Goal: Information Seeking & Learning: Learn about a topic

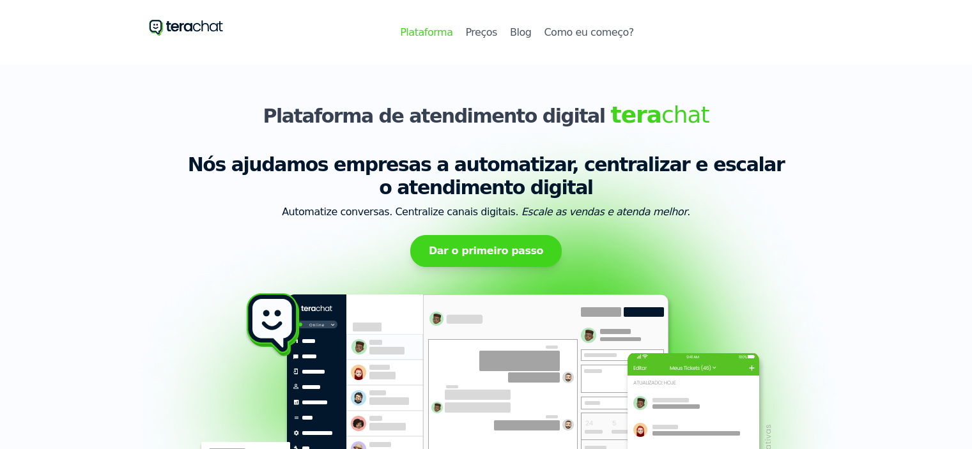
select select "1-10"
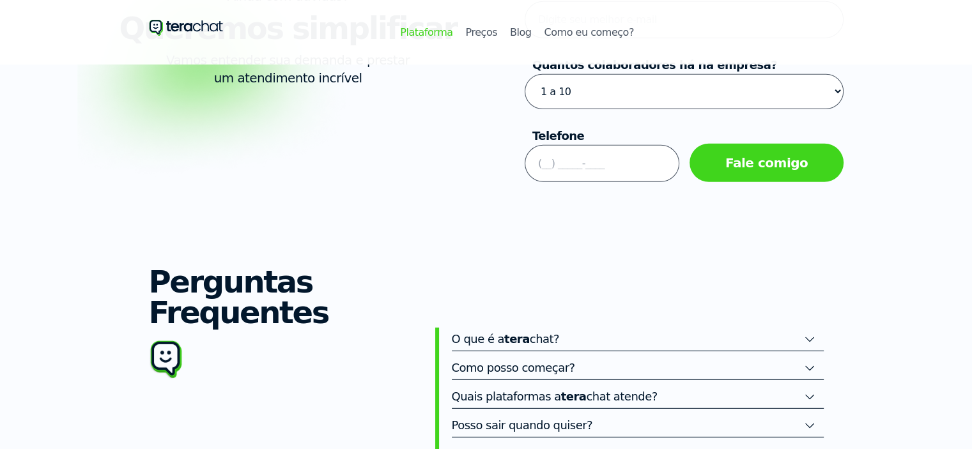
scroll to position [3770, 0]
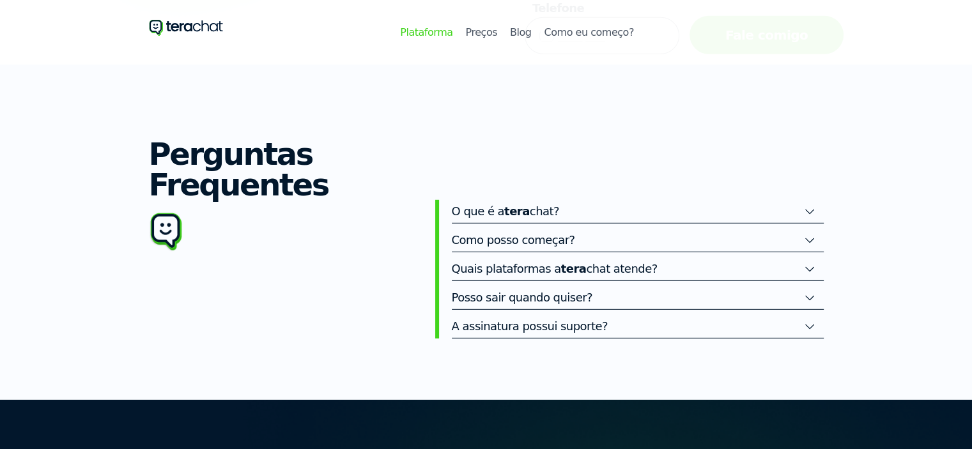
click at [816, 218] on icon "Accordion" at bounding box center [809, 211] width 13 height 13
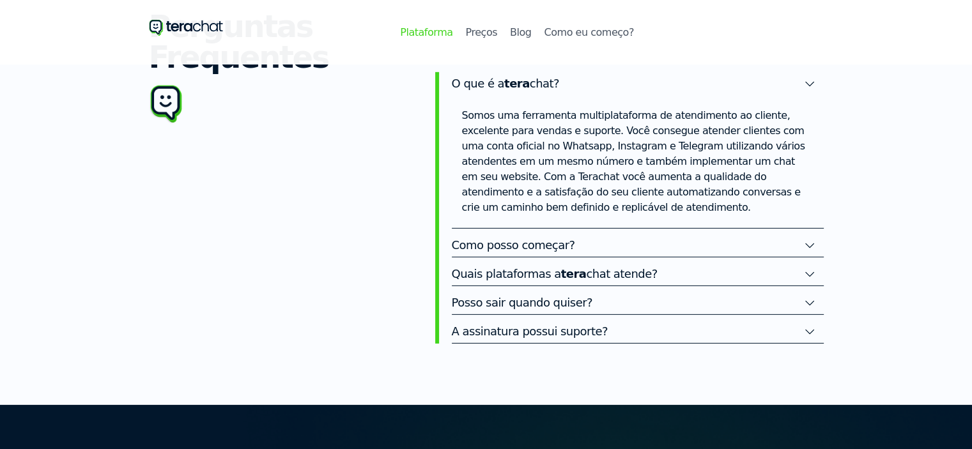
scroll to position [3962, 0]
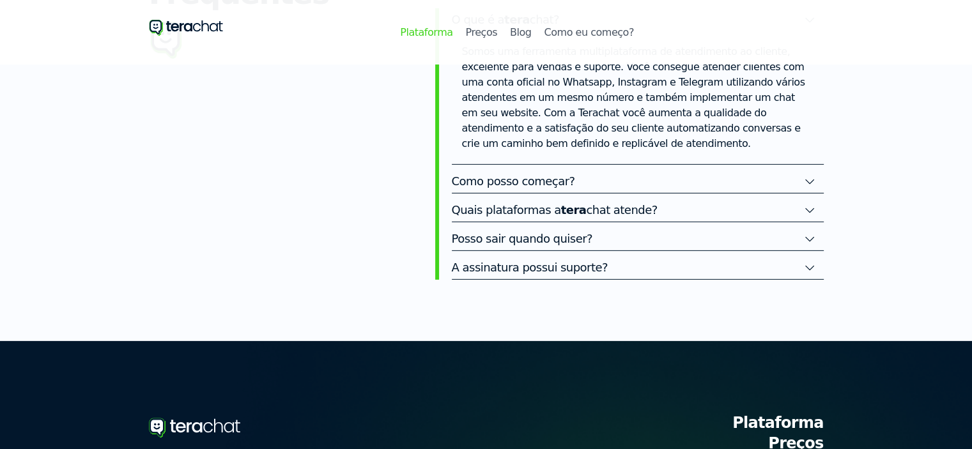
click at [816, 204] on icon "Accordion" at bounding box center [809, 210] width 13 height 13
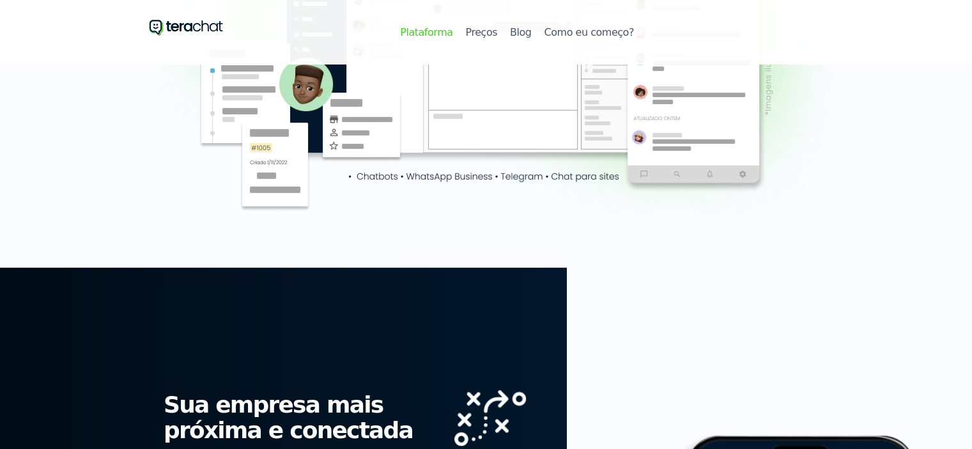
scroll to position [0, 0]
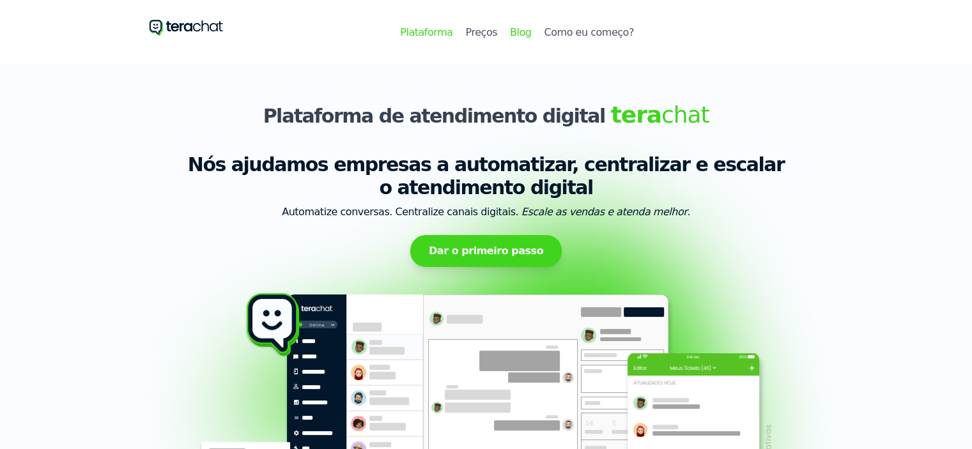
click at [515, 26] on link "Blog" at bounding box center [520, 32] width 21 height 15
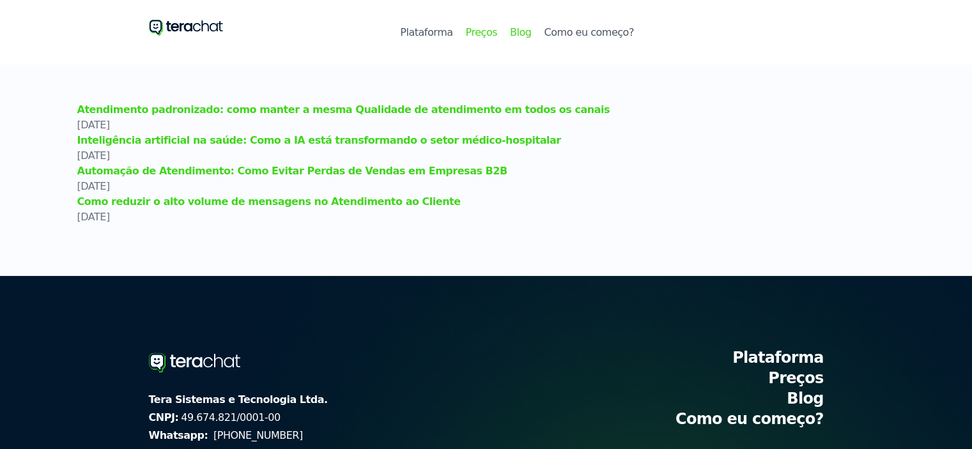
click at [476, 31] on link "Preços" at bounding box center [480, 32] width 31 height 15
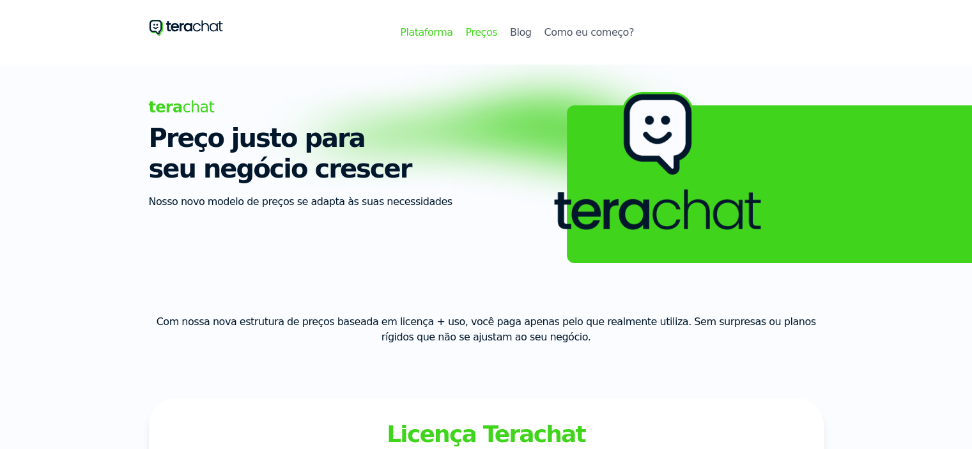
click at [422, 30] on link "Plataforma" at bounding box center [426, 32] width 52 height 15
select select "1-10"
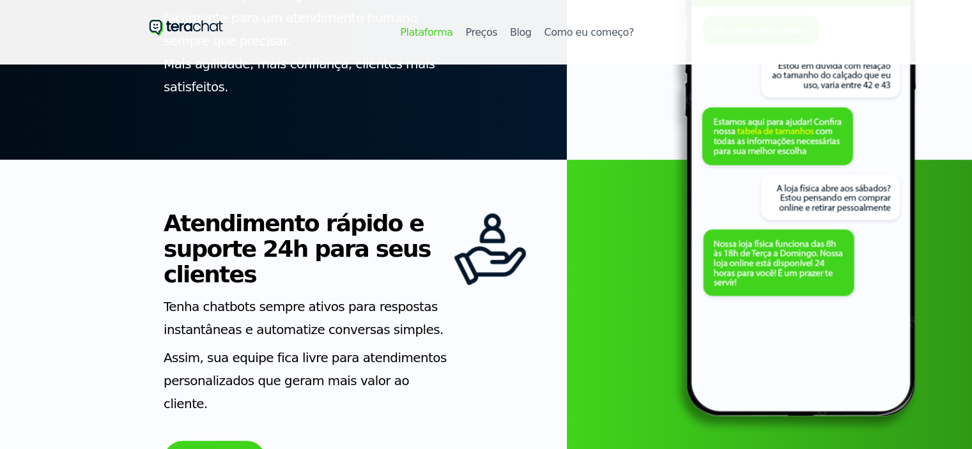
scroll to position [959, 0]
